Goal: Task Accomplishment & Management: Manage account settings

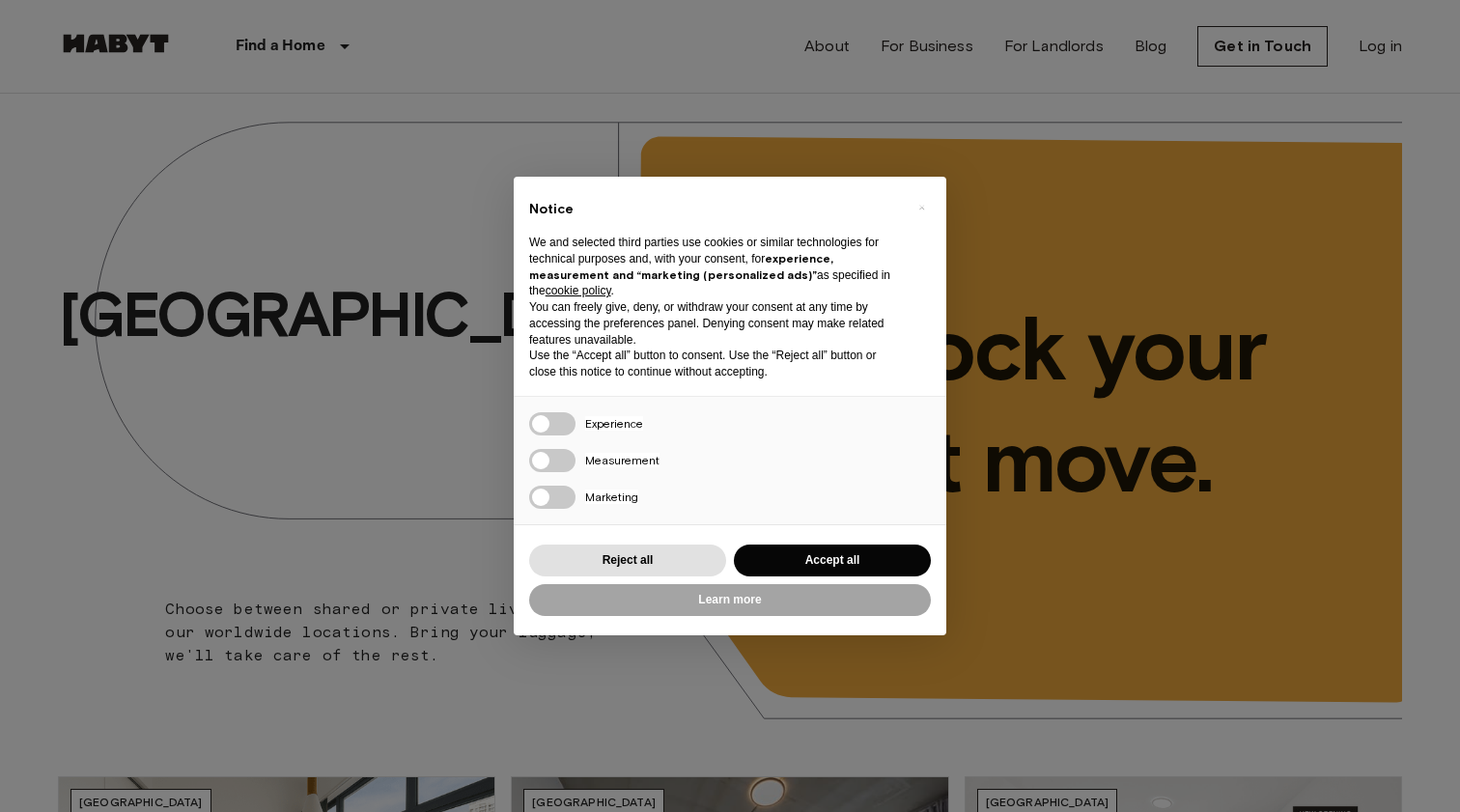
click at [879, 551] on button "Accept all" at bounding box center [832, 560] width 197 height 32
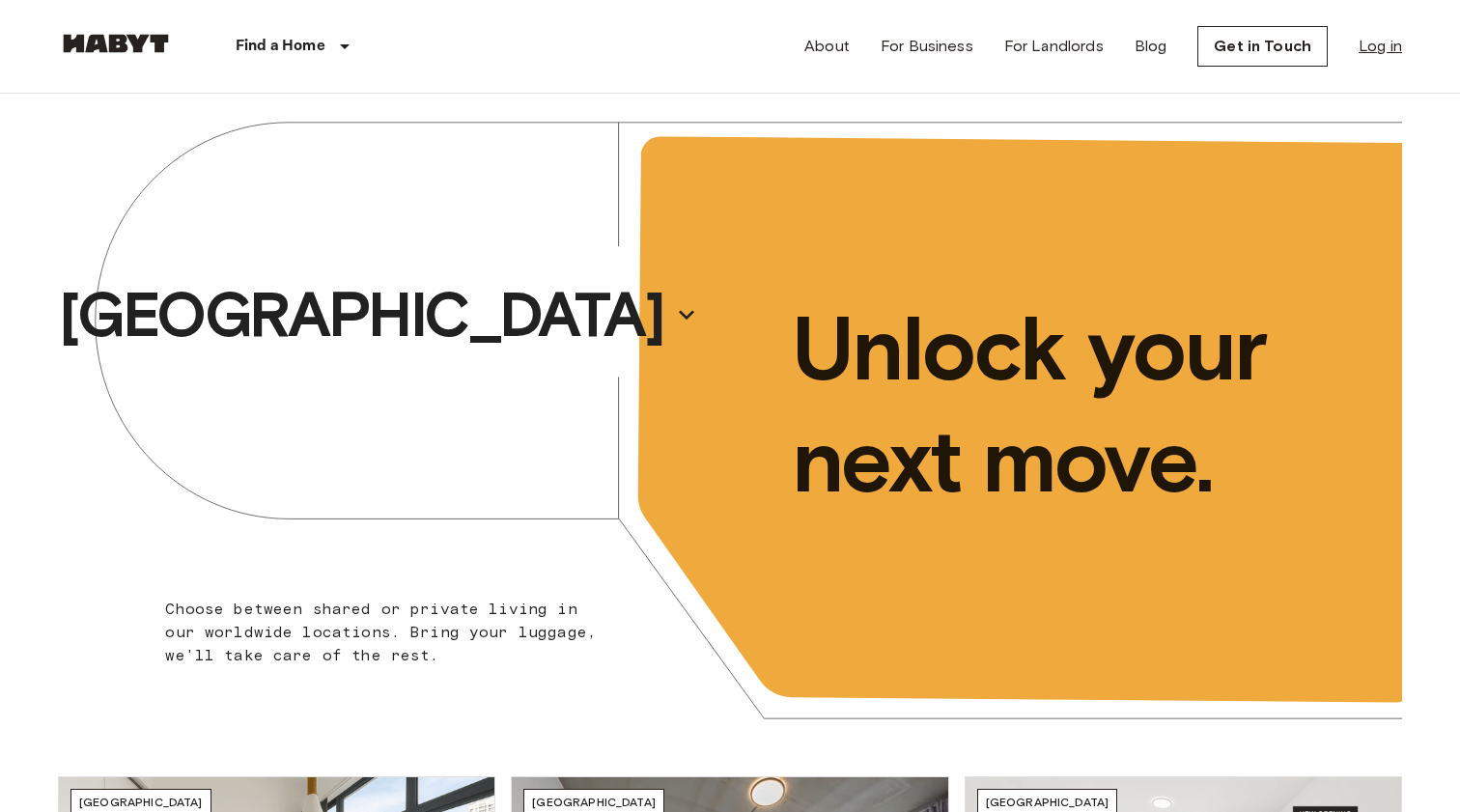
click at [1384, 51] on link "Log in" at bounding box center [1381, 46] width 44 height 23
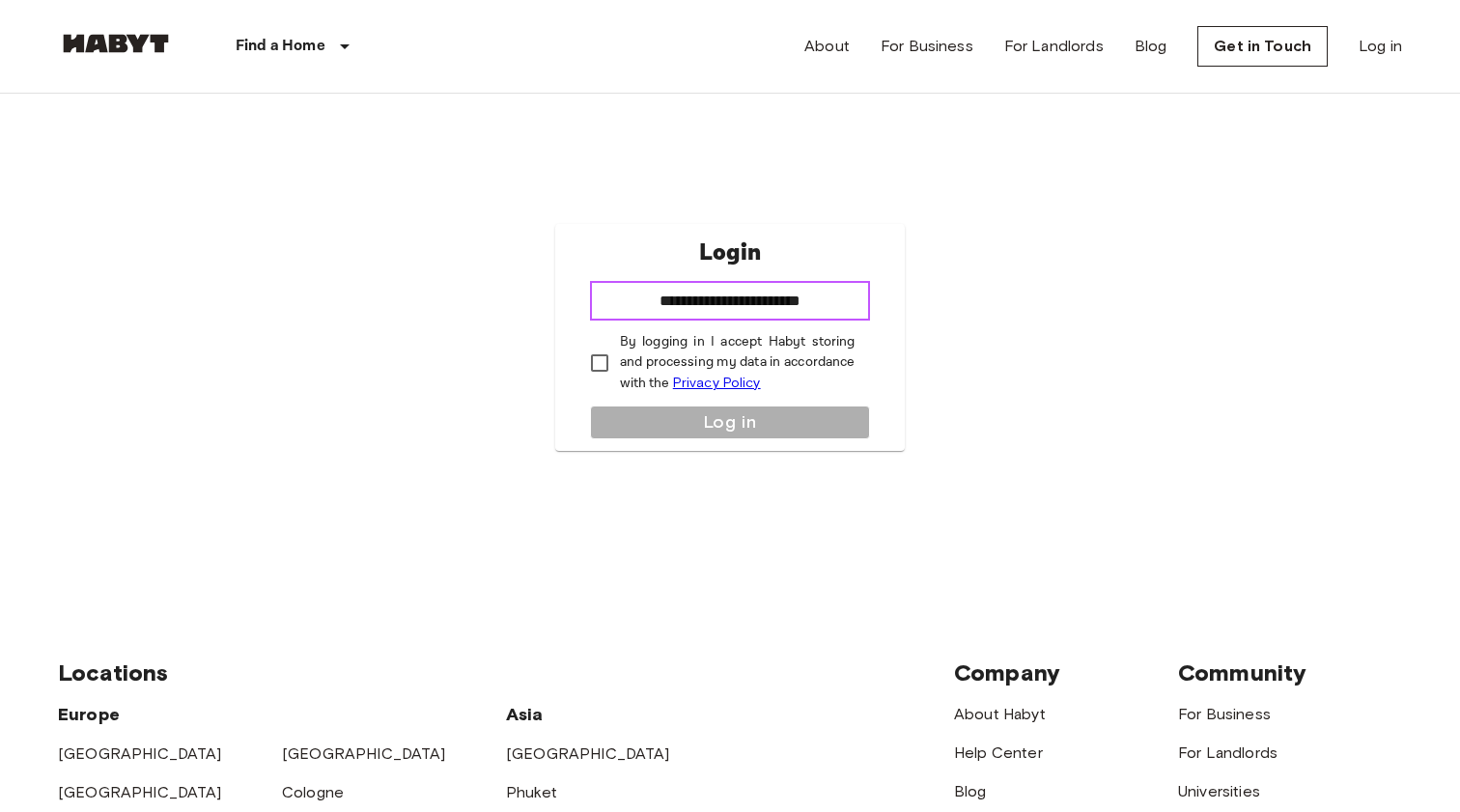
type input "**********"
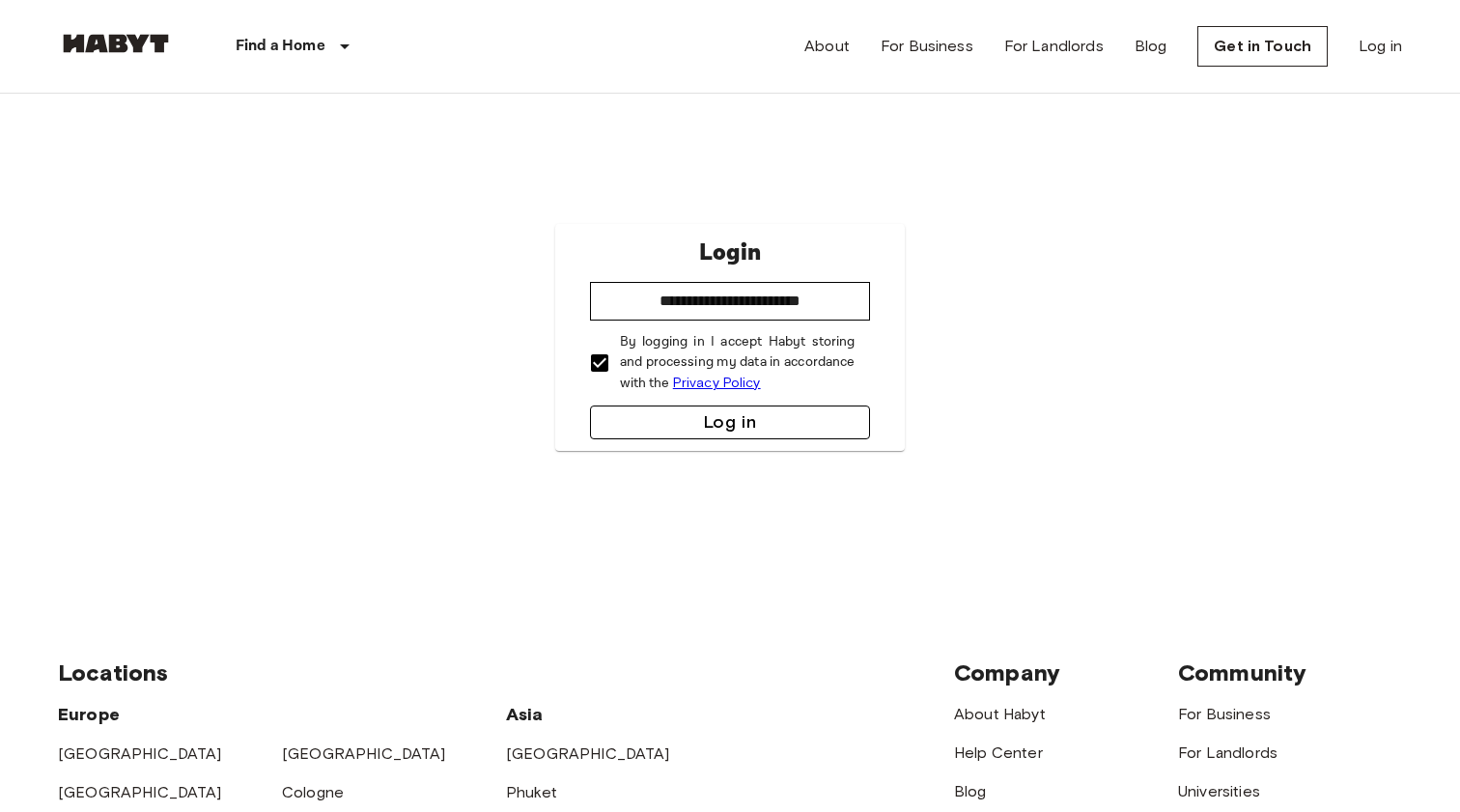
click at [622, 412] on button "Log in" at bounding box center [730, 422] width 281 height 34
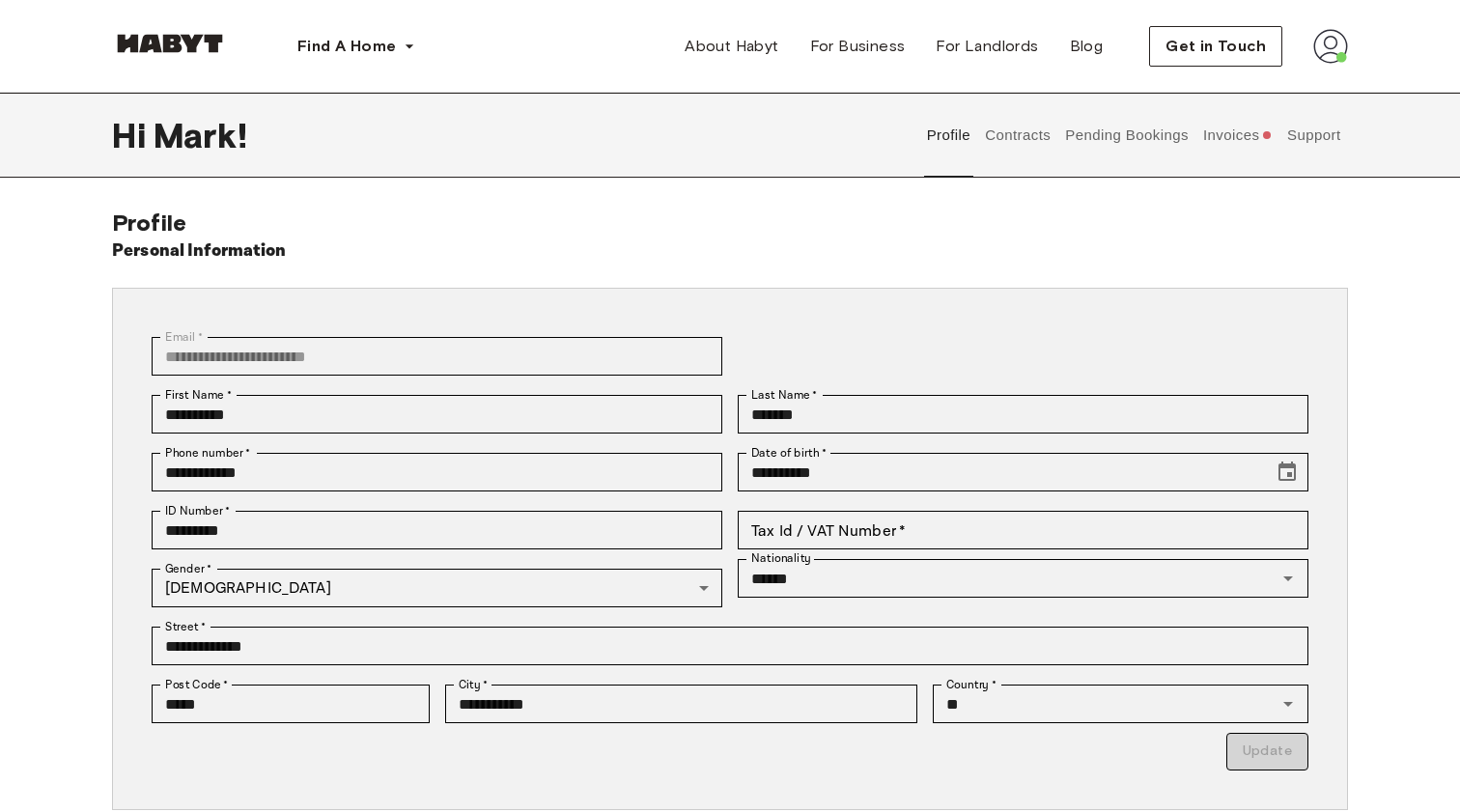
click at [1253, 135] on button "Invoices" at bounding box center [1238, 135] width 74 height 85
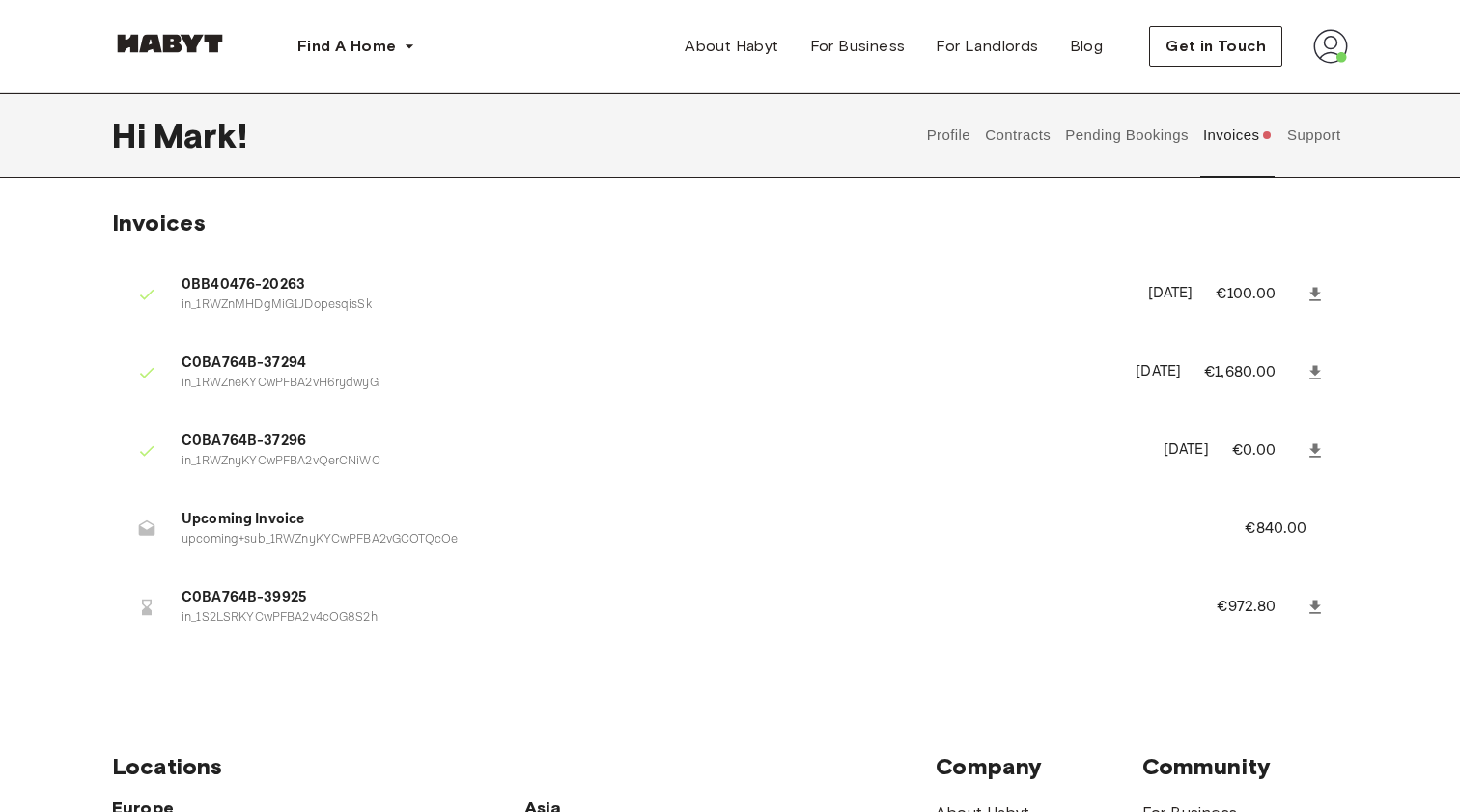
click at [1313, 600] on icon at bounding box center [1316, 607] width 12 height 14
click at [1332, 48] on img at bounding box center [1330, 46] width 35 height 35
click at [1283, 137] on span "Log out" at bounding box center [1276, 129] width 58 height 23
